Goal: Task Accomplishment & Management: Use online tool/utility

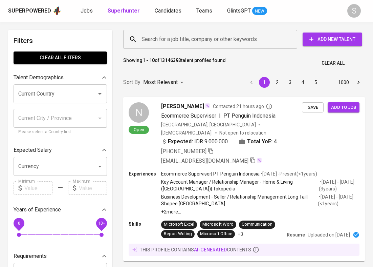
click at [165, 38] on input "Search for a job title, company or other keywords" at bounding box center [212, 39] width 144 height 13
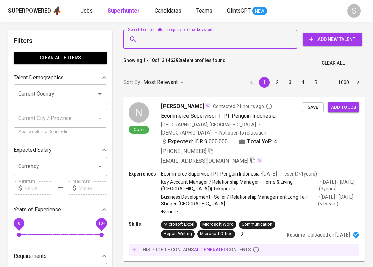
paste input "[EMAIL_ADDRESS][DOMAIN_NAME]"
type input "[EMAIL_ADDRESS][DOMAIN_NAME]"
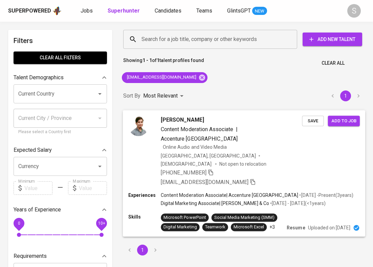
click at [258, 125] on div "Content Moderation Associate | Accenture [GEOGRAPHIC_DATA]" at bounding box center [231, 134] width 141 height 18
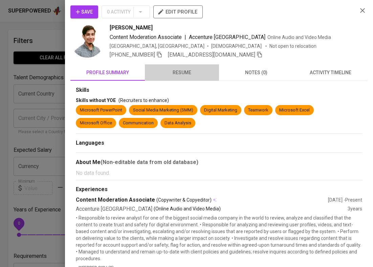
click at [185, 70] on span "resume" at bounding box center [182, 72] width 66 height 8
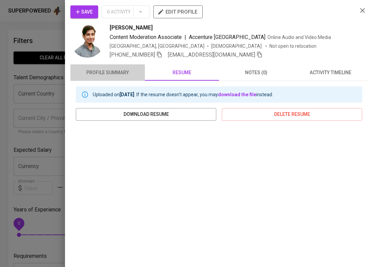
click at [100, 68] on span "profile summary" at bounding box center [107, 72] width 66 height 8
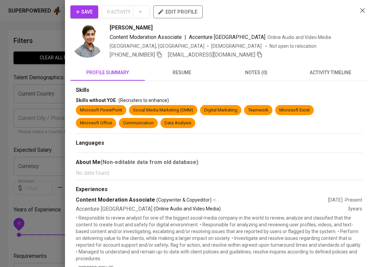
drag, startPoint x: 111, startPoint y: 27, endPoint x: 150, endPoint y: 29, distance: 39.3
click at [150, 29] on div "[PERSON_NAME]" at bounding box center [231, 28] width 242 height 8
click at [180, 67] on button "resume" at bounding box center [182, 72] width 74 height 16
